Goal: Find specific page/section: Find specific page/section

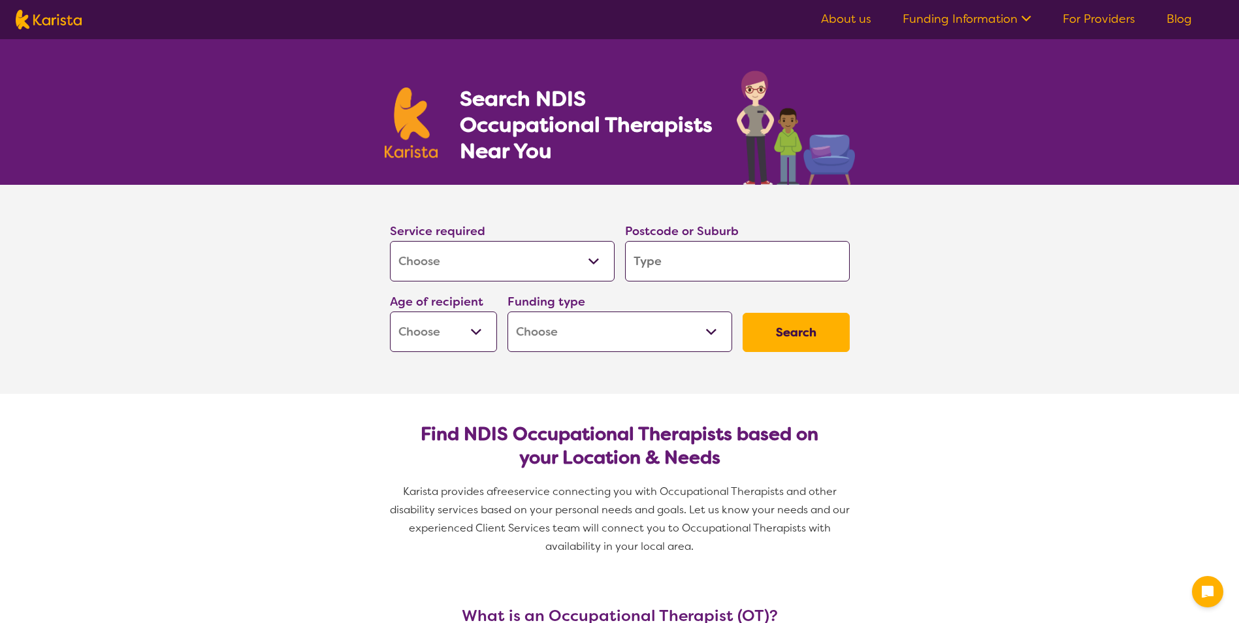
select select "[MEDICAL_DATA]"
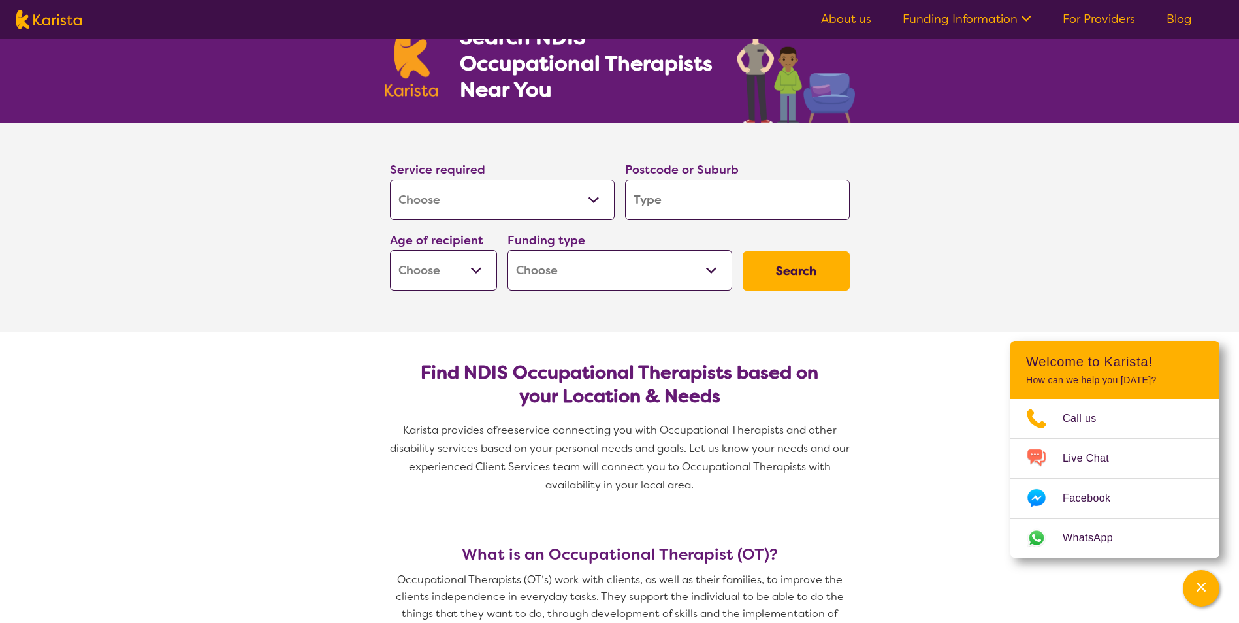
scroll to position [65, 0]
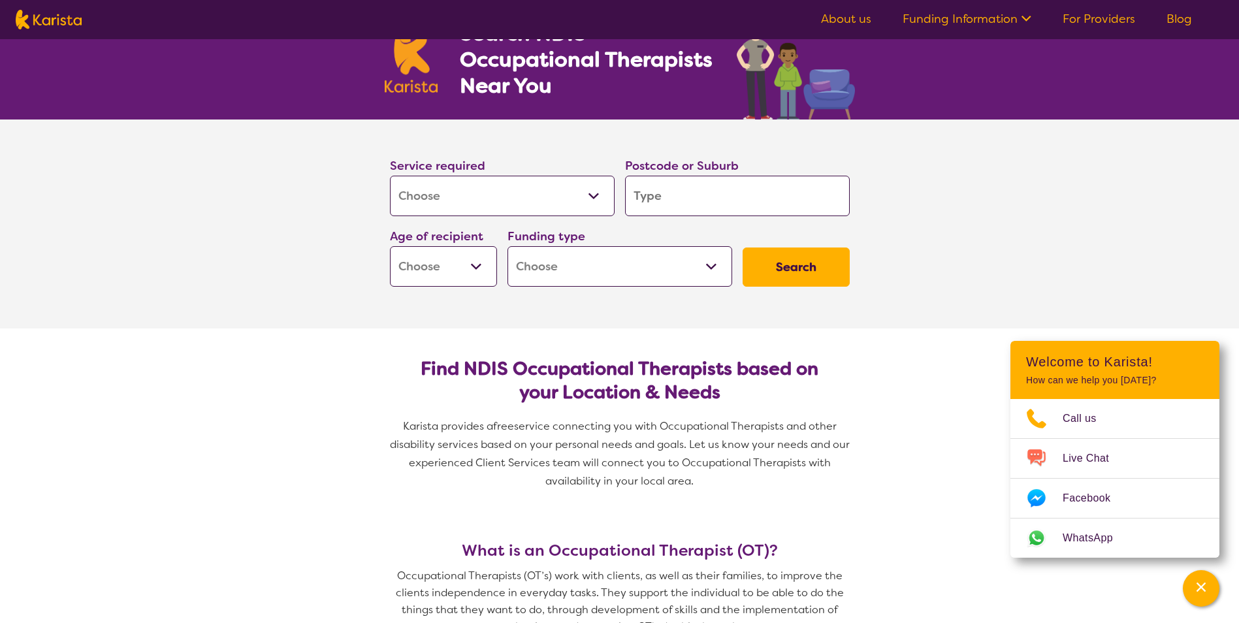
click at [681, 206] on input "search" at bounding box center [737, 196] width 225 height 40
type input "3"
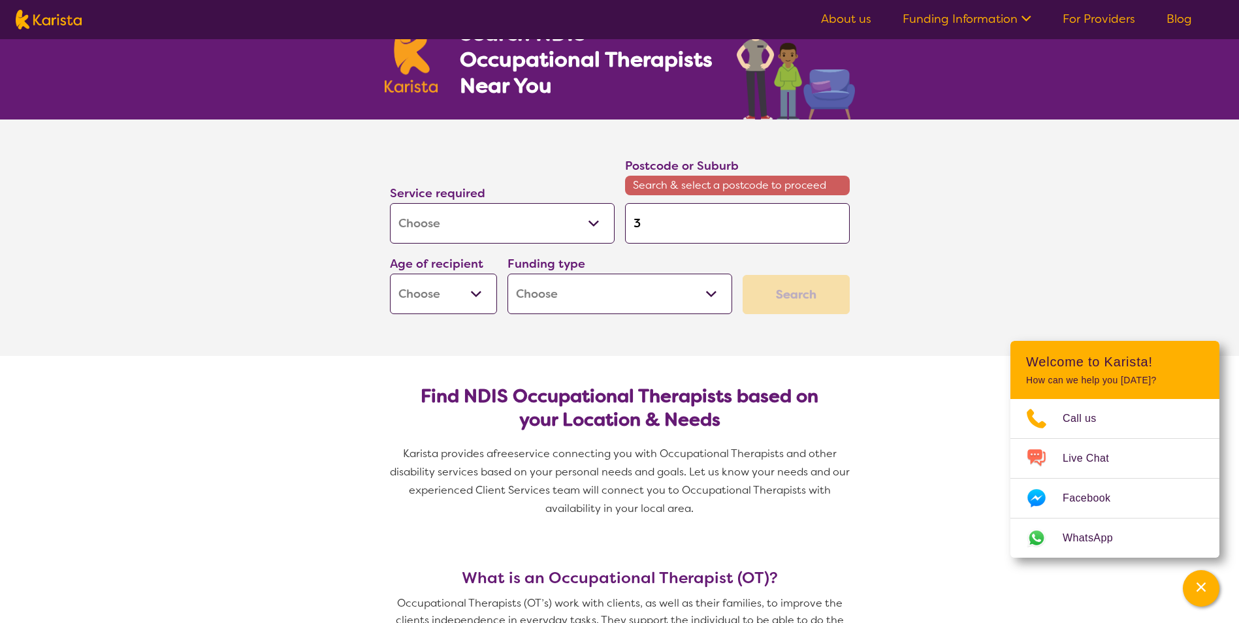
type input "33"
type input "333"
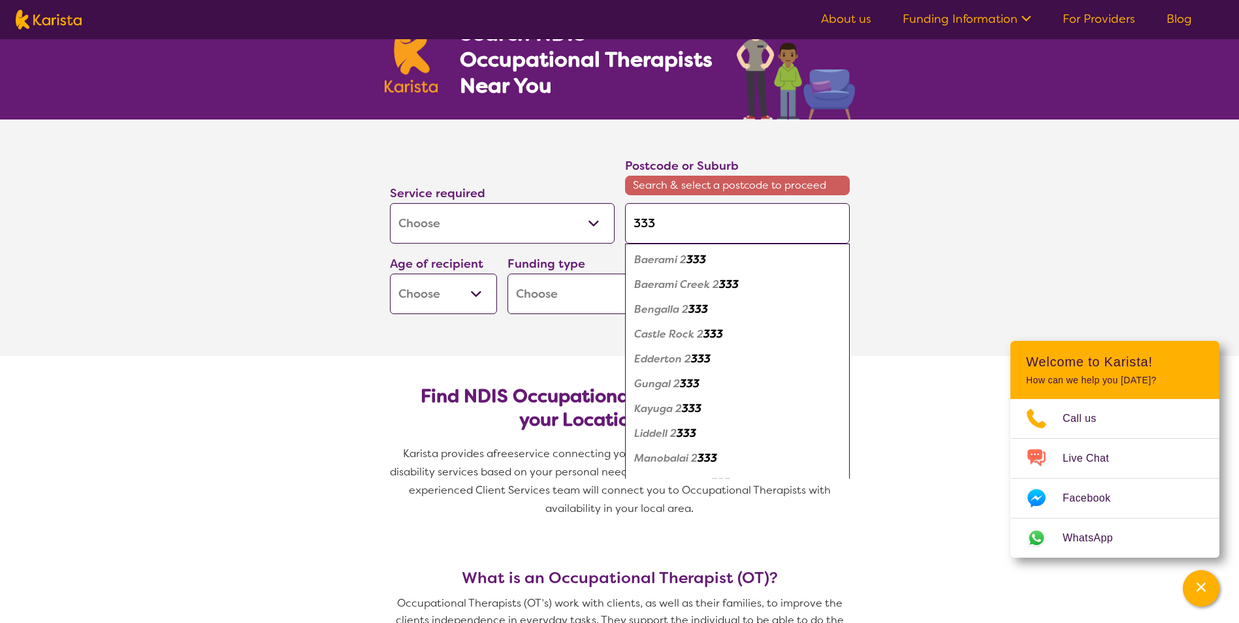
type input "3338"
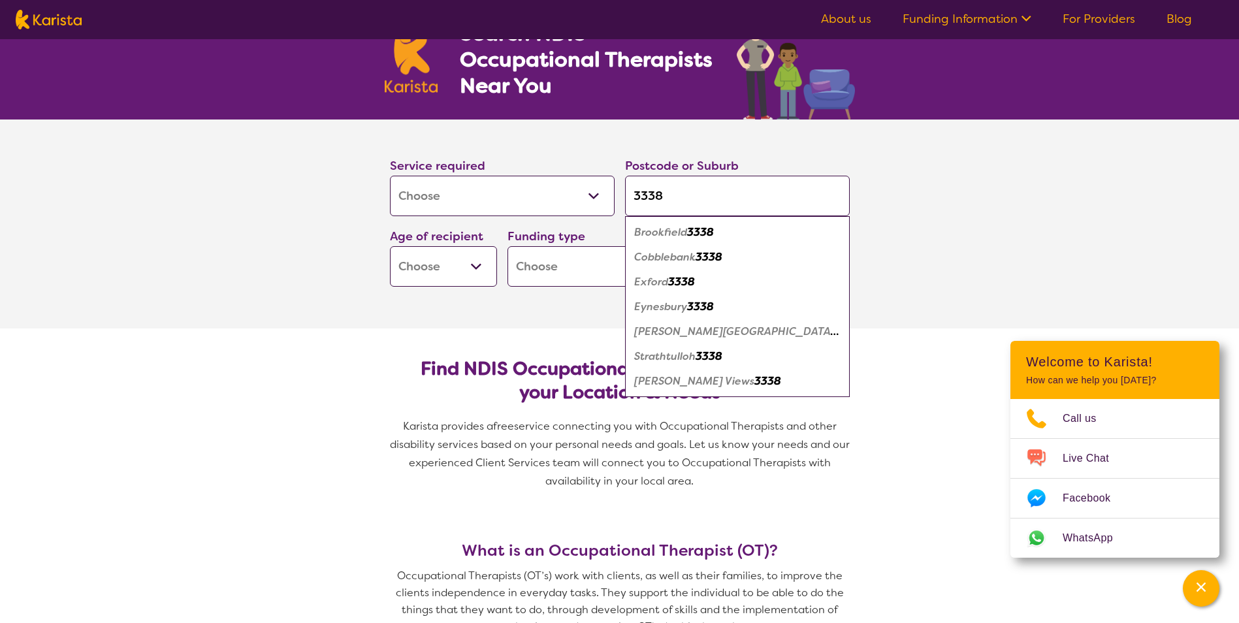
type input "3338"
click at [743, 248] on button "Search" at bounding box center [796, 267] width 107 height 39
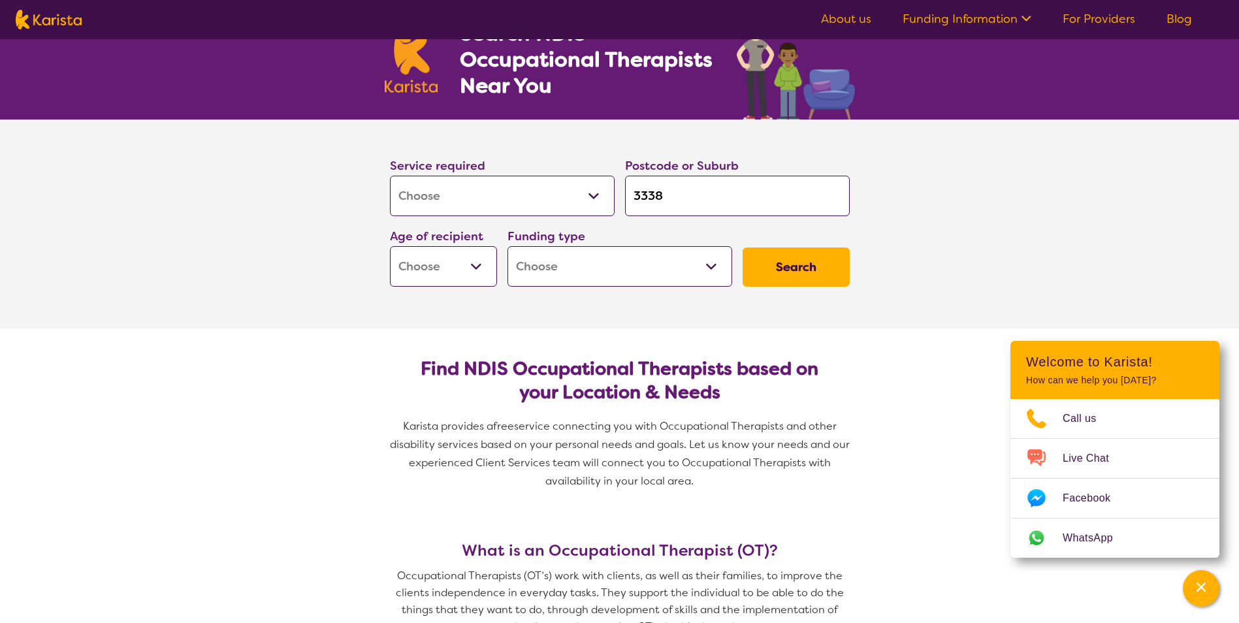
click at [479, 266] on select "Early Childhood - 0 to 9 Child - 10 to 11 Adolescent - 12 to 17 Adult - 18 to 6…" at bounding box center [443, 266] width 107 height 40
select select "EC"
click at [390, 246] on select "Early Childhood - 0 to 9 Child - 10 to 11 Adolescent - 12 to 17 Adult - 18 to 6…" at bounding box center [443, 266] width 107 height 40
select select "EC"
click at [817, 264] on button "Search" at bounding box center [796, 267] width 107 height 39
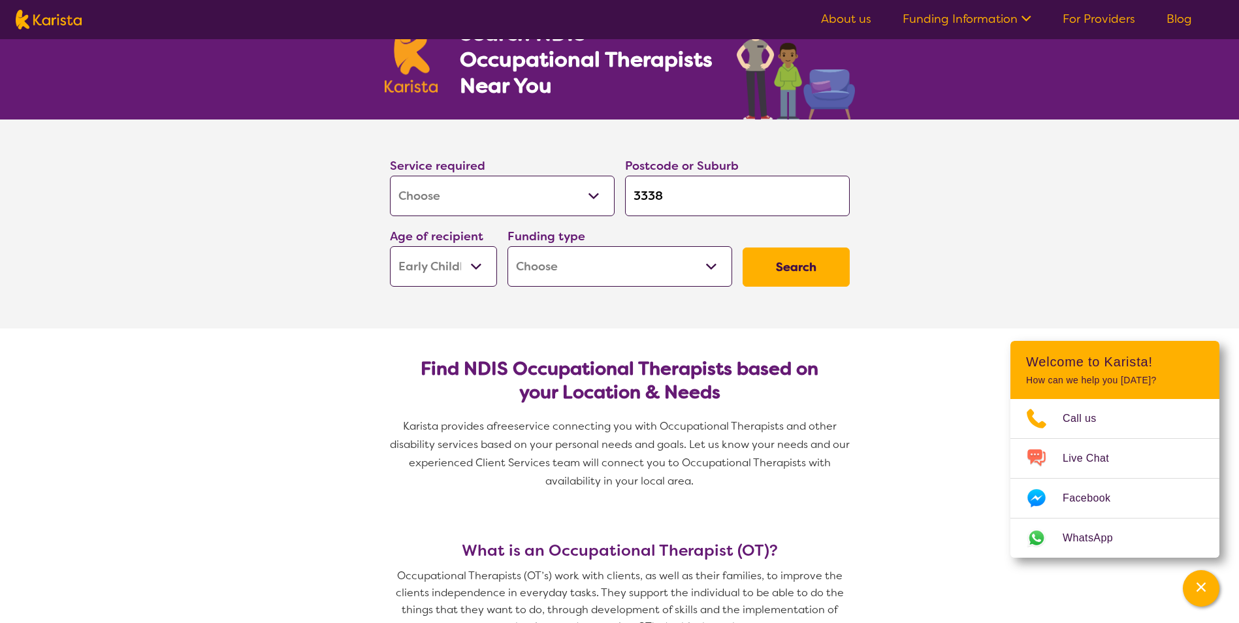
click at [691, 272] on select "Home Care Package (HCP) National Disability Insurance Scheme (NDIS) I don't know" at bounding box center [620, 266] width 225 height 40
select select "NDIS"
click at [508, 246] on select "Home Care Package (HCP) National Disability Insurance Scheme (NDIS) I don't know" at bounding box center [620, 266] width 225 height 40
select select "NDIS"
click at [821, 264] on button "Search" at bounding box center [796, 267] width 107 height 39
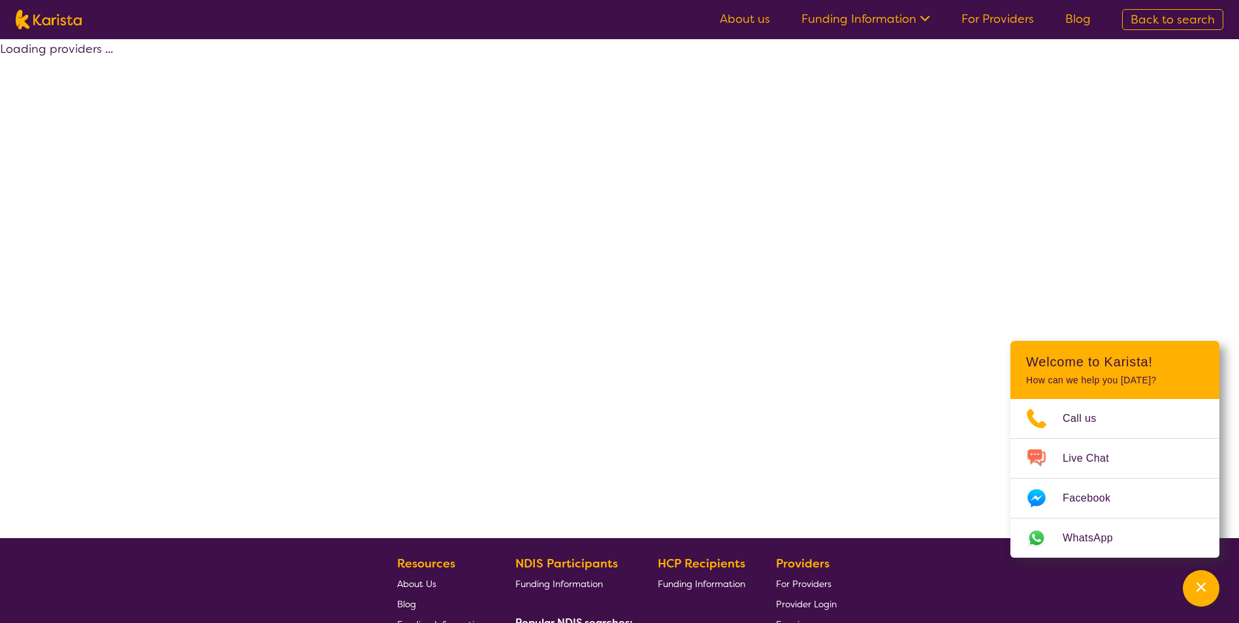
select select "by_score"
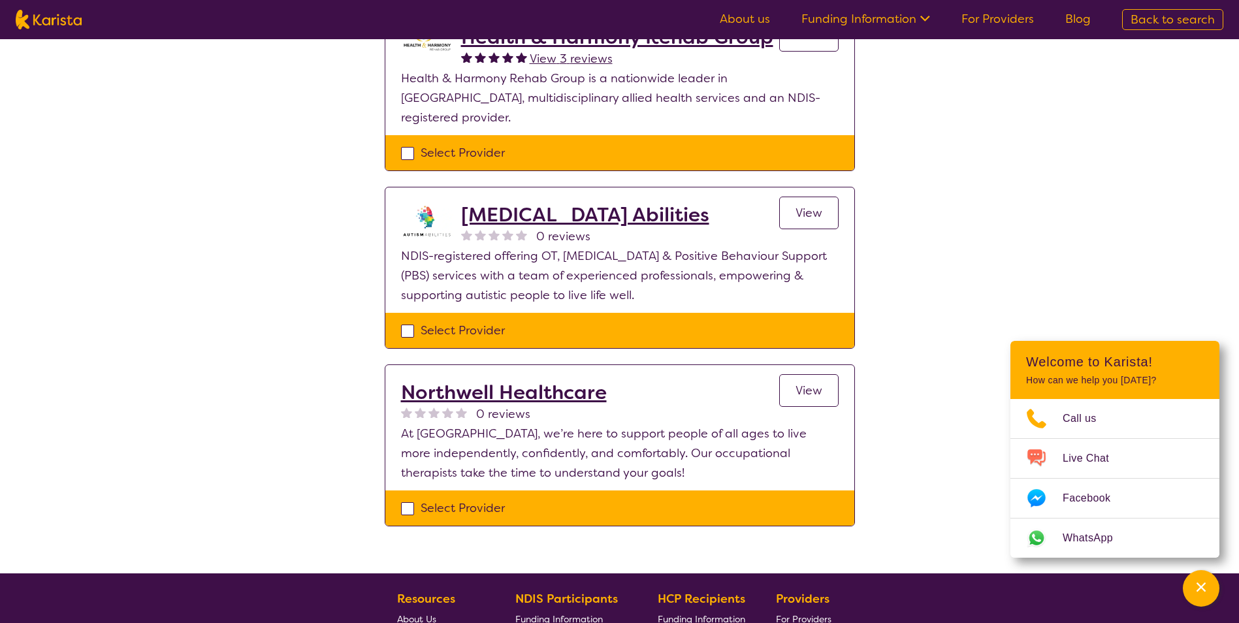
scroll to position [327, 0]
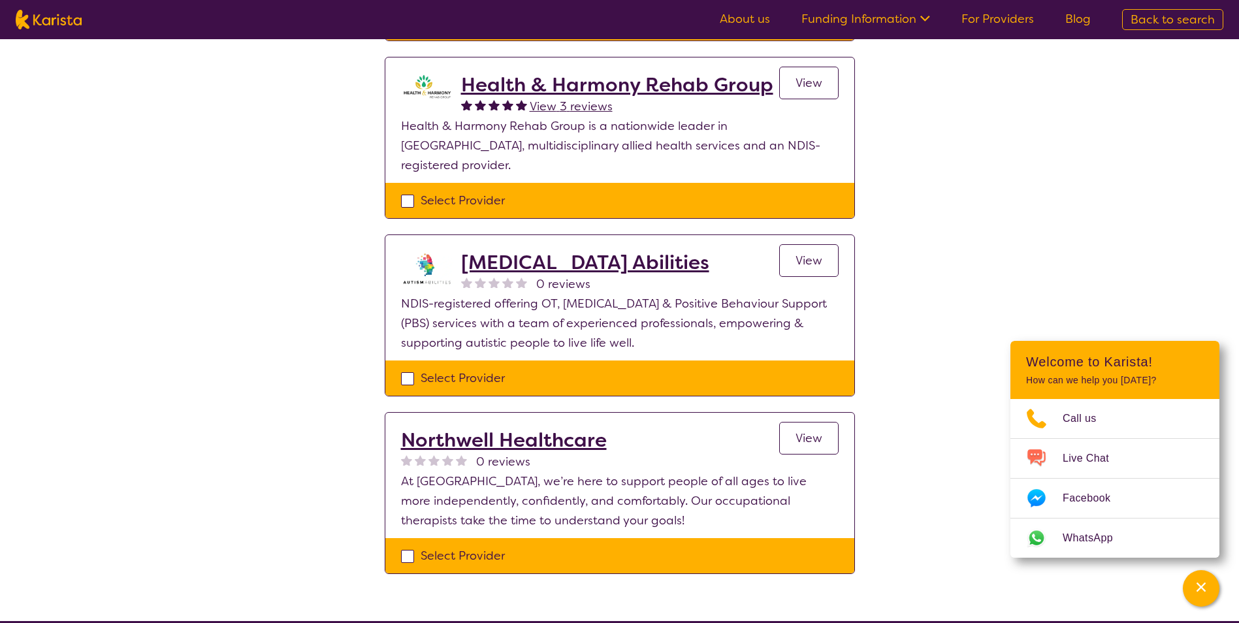
click at [796, 253] on span "View" at bounding box center [809, 261] width 27 height 16
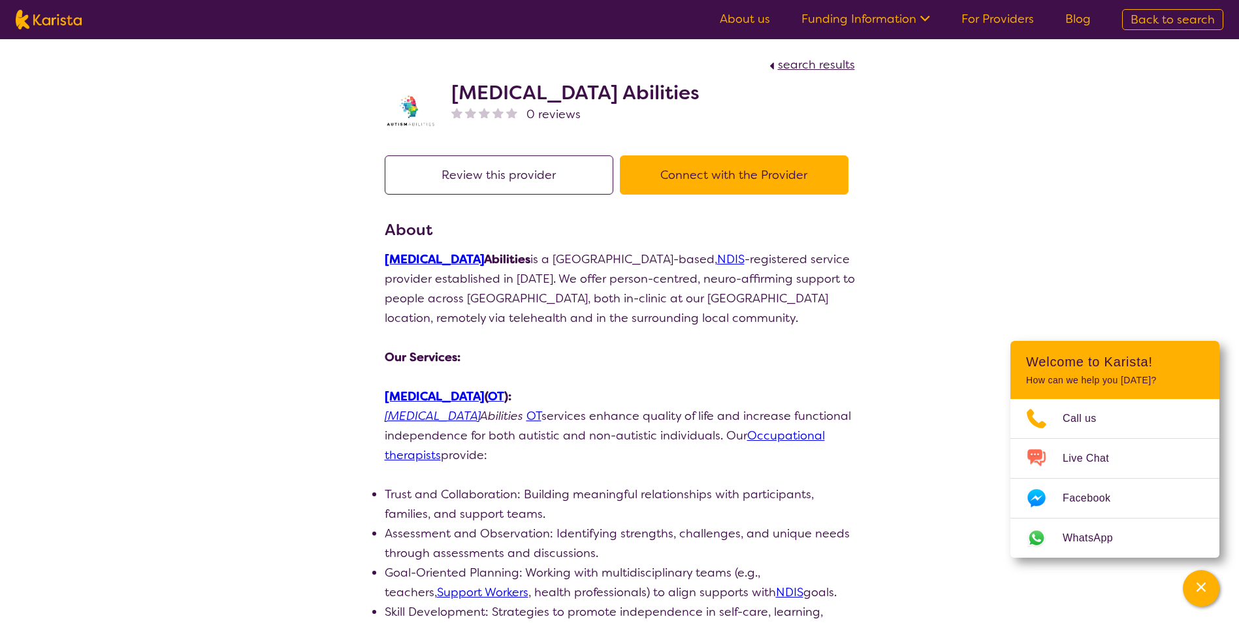
click at [772, 185] on button "Connect with the Provider" at bounding box center [734, 174] width 229 height 39
